Goal: Task Accomplishment & Management: Complete application form

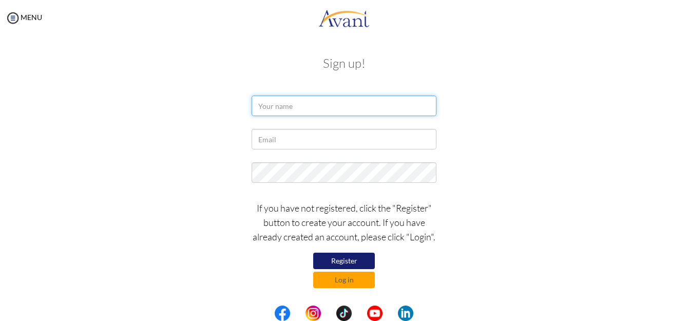
click at [324, 103] on input "text" at bounding box center [344, 106] width 185 height 21
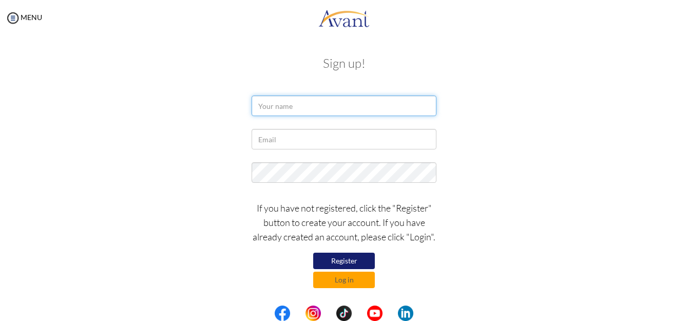
click at [324, 103] on input "text" at bounding box center [344, 106] width 185 height 21
type input "a"
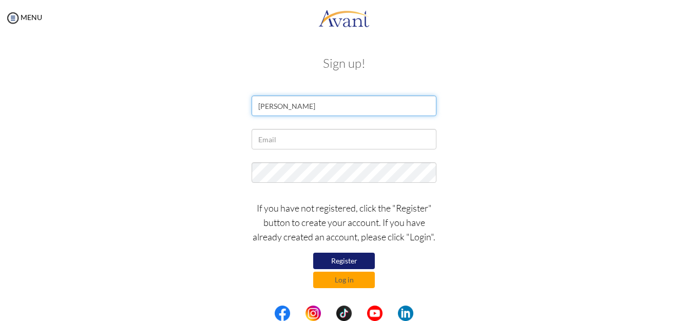
type input "Amos"
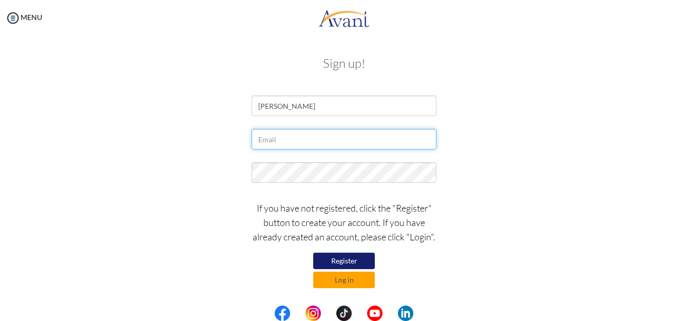
click at [320, 136] on input "text" at bounding box center [344, 139] width 185 height 21
type input "[EMAIL_ADDRESS][DOMAIN_NAME]"
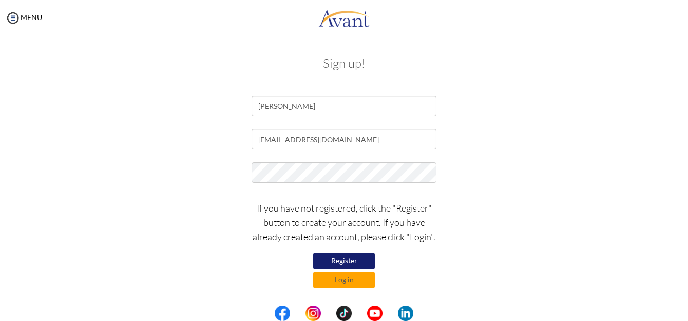
click at [362, 261] on button "Register" at bounding box center [344, 261] width 62 height 16
click at [344, 264] on button "Register" at bounding box center [344, 261] width 62 height 16
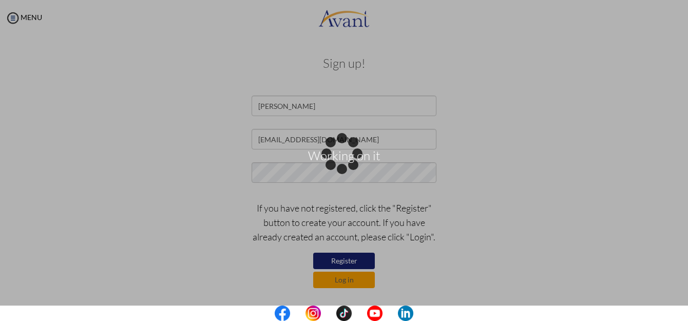
click at [344, 168] on div "Working on it" at bounding box center [344, 161] width 14 height 14
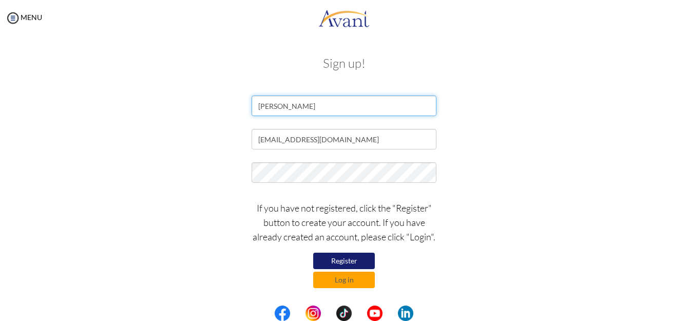
click at [315, 105] on input "Amos" at bounding box center [344, 106] width 185 height 21
type input "Amos yegon"
click at [330, 257] on button "Register" at bounding box center [344, 261] width 62 height 16
click at [339, 279] on button "Log in" at bounding box center [344, 280] width 62 height 16
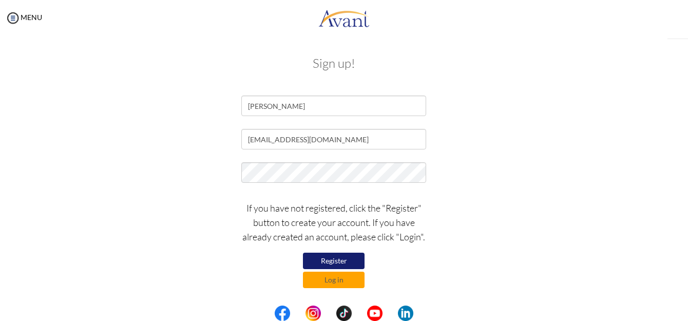
click at [339, 279] on button "Log in" at bounding box center [334, 280] width 62 height 16
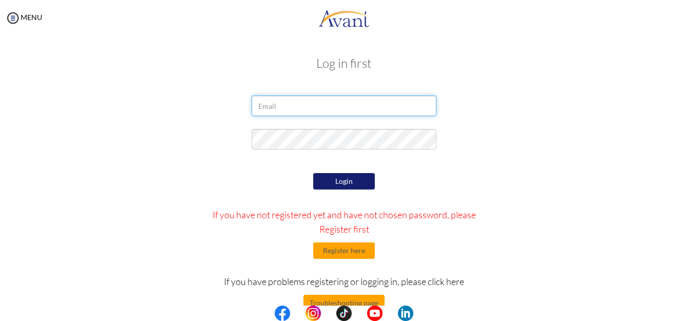
click at [296, 111] on input "email" at bounding box center [344, 106] width 185 height 21
type input "[EMAIL_ADDRESS][DOMAIN_NAME]"
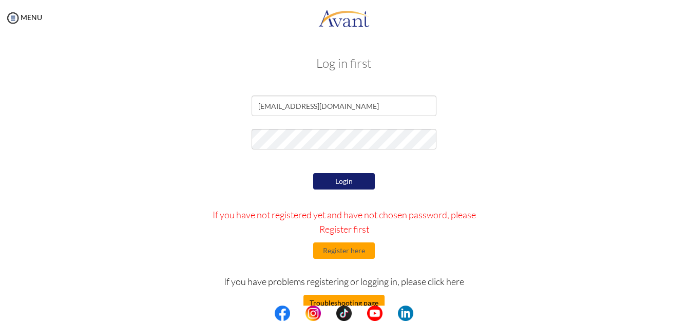
click at [347, 298] on button "Troubleshooting page" at bounding box center [344, 303] width 81 height 16
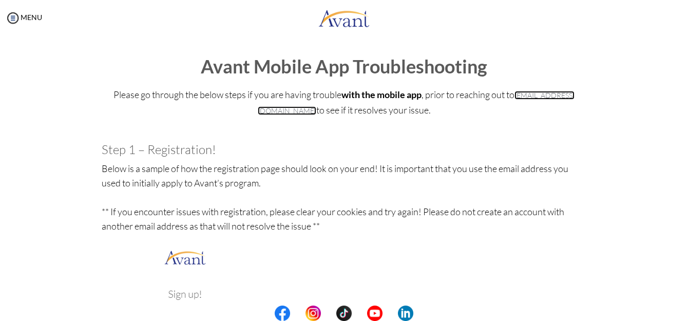
click at [284, 111] on link "[EMAIL_ADDRESS][DOMAIN_NAME]" at bounding box center [416, 103] width 317 height 24
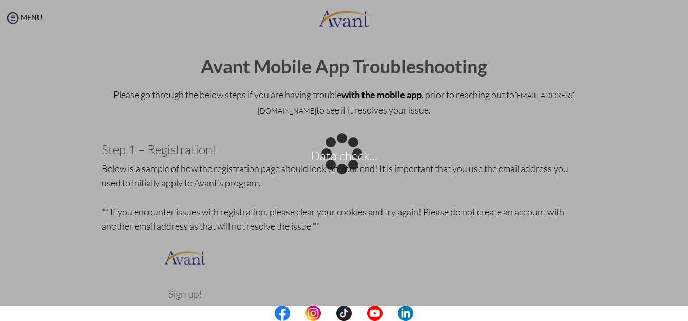
click at [351, 168] on div "Data check..." at bounding box center [344, 161] width 14 height 14
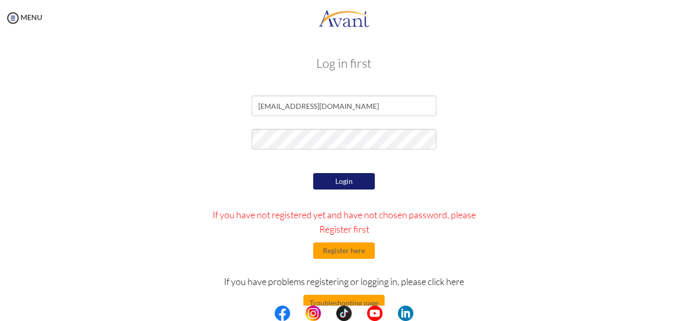
click at [358, 181] on button "Login" at bounding box center [344, 181] width 62 height 16
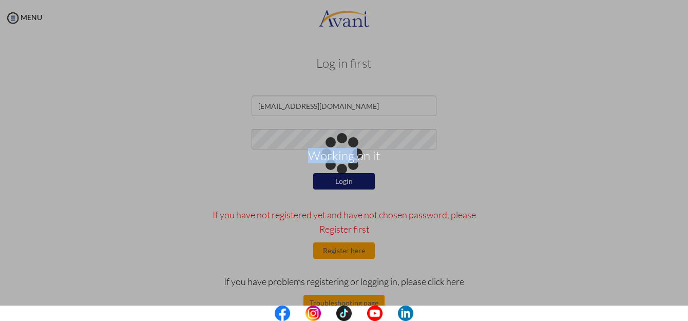
click at [351, 168] on div "Working on it" at bounding box center [344, 161] width 14 height 14
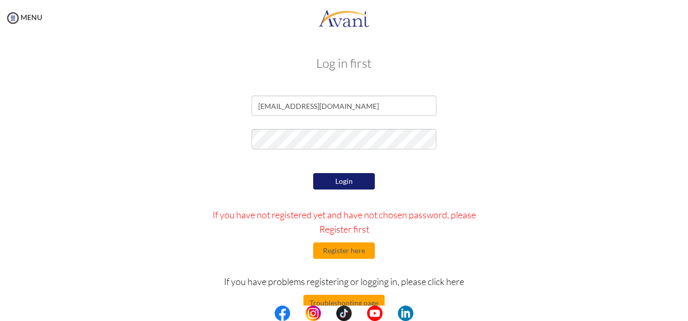
click at [683, 314] on center at bounding box center [344, 313] width 688 height 15
click at [686, 315] on center at bounding box center [344, 313] width 688 height 15
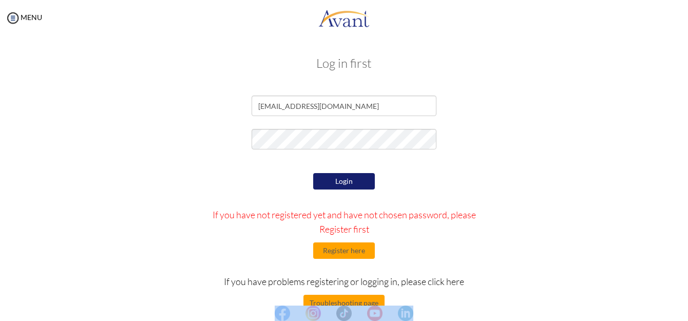
click at [686, 315] on center at bounding box center [344, 313] width 688 height 15
click at [335, 250] on button "Register here" at bounding box center [344, 250] width 62 height 16
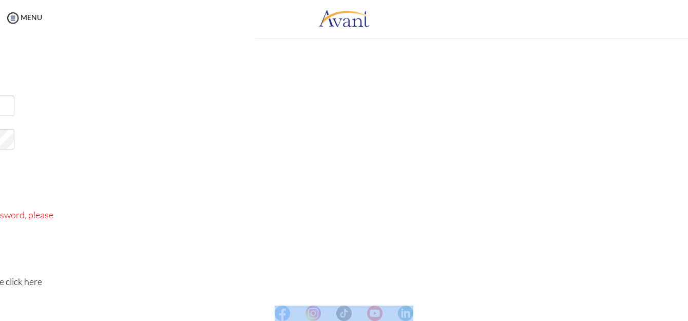
click at [335, 250] on div "My Status What is the next step? We would like you to watch the introductory vi…" at bounding box center [344, 196] width 688 height 321
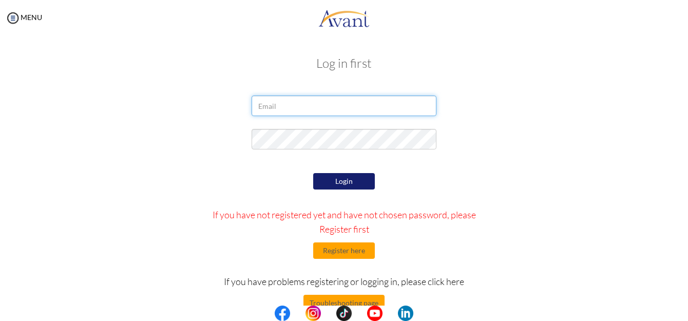
click at [317, 112] on input "email" at bounding box center [344, 106] width 185 height 21
type input "[EMAIL_ADDRESS][DOMAIN_NAME]"
click at [272, 105] on input "email" at bounding box center [344, 106] width 185 height 21
type input "[EMAIL_ADDRESS][DOMAIN_NAME]"
